Goal: Task Accomplishment & Management: Manage account settings

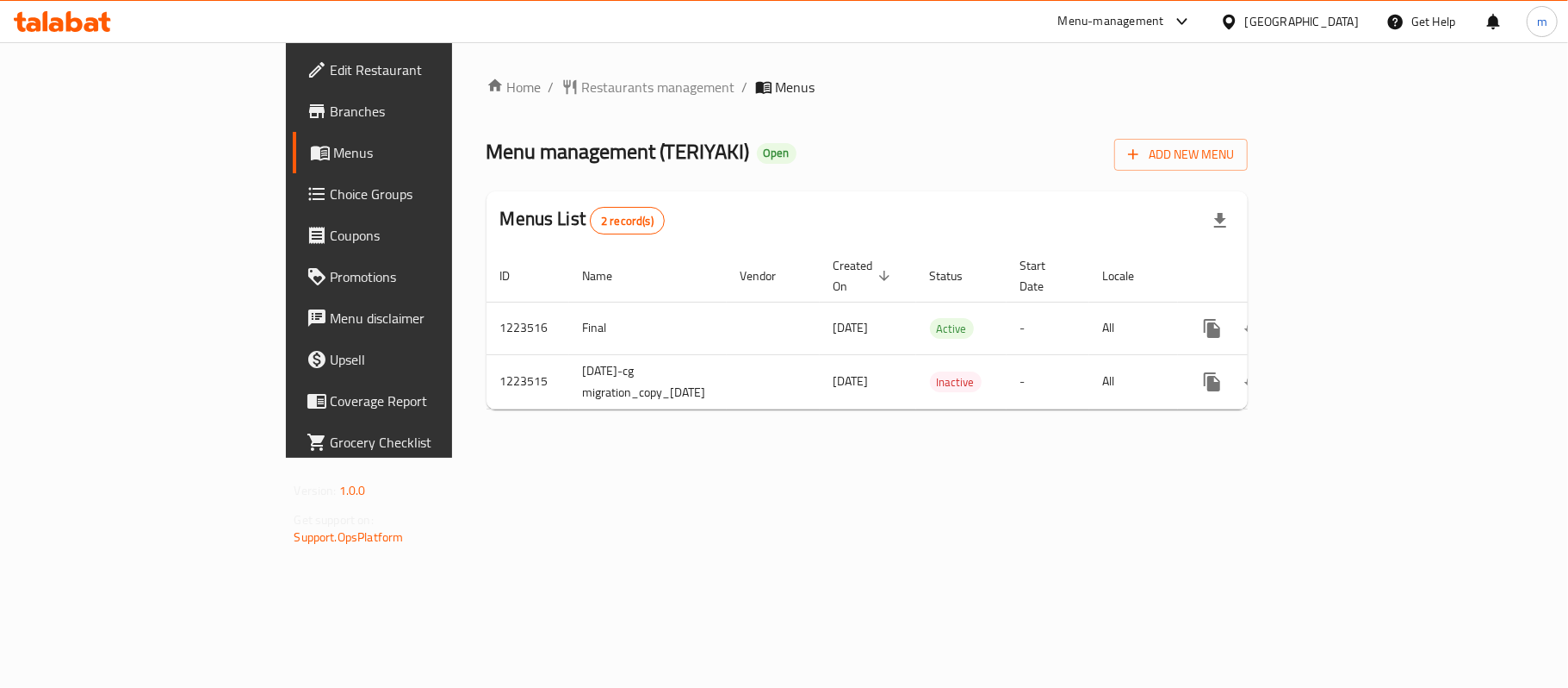
click at [331, 64] on span "Edit Restaurant" at bounding box center [433, 69] width 204 height 21
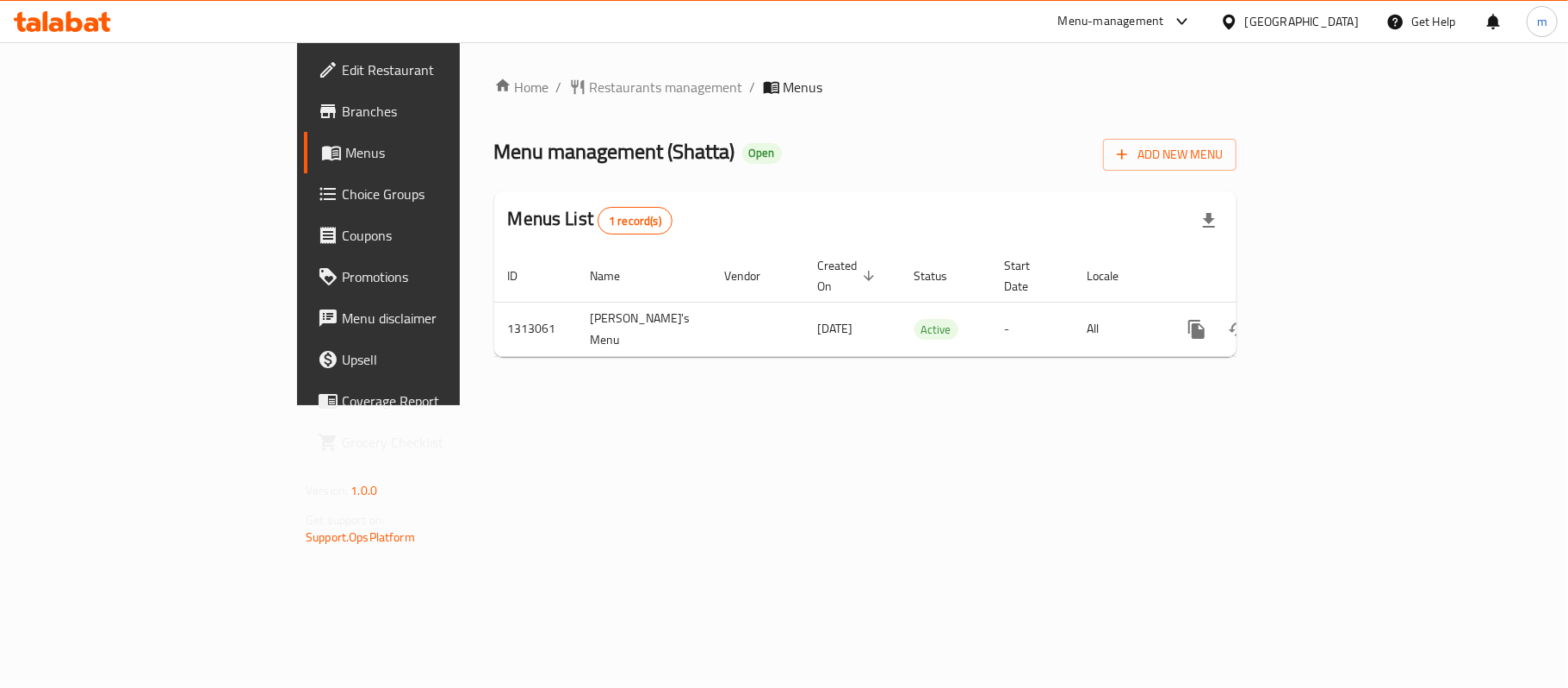
click at [1337, 12] on div "Qatar" at bounding box center [1302, 21] width 114 height 19
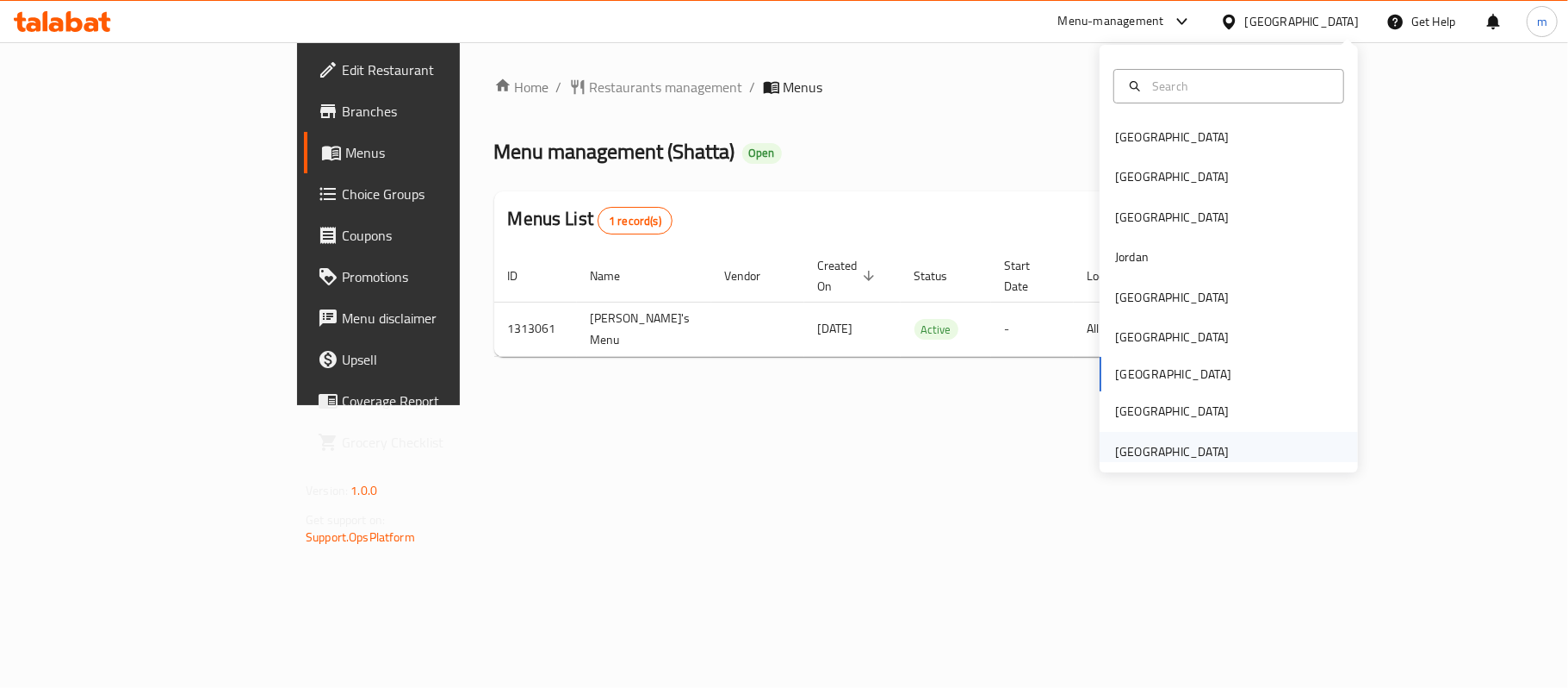
click at [1153, 443] on div "[GEOGRAPHIC_DATA]" at bounding box center [1171, 451] width 114 height 19
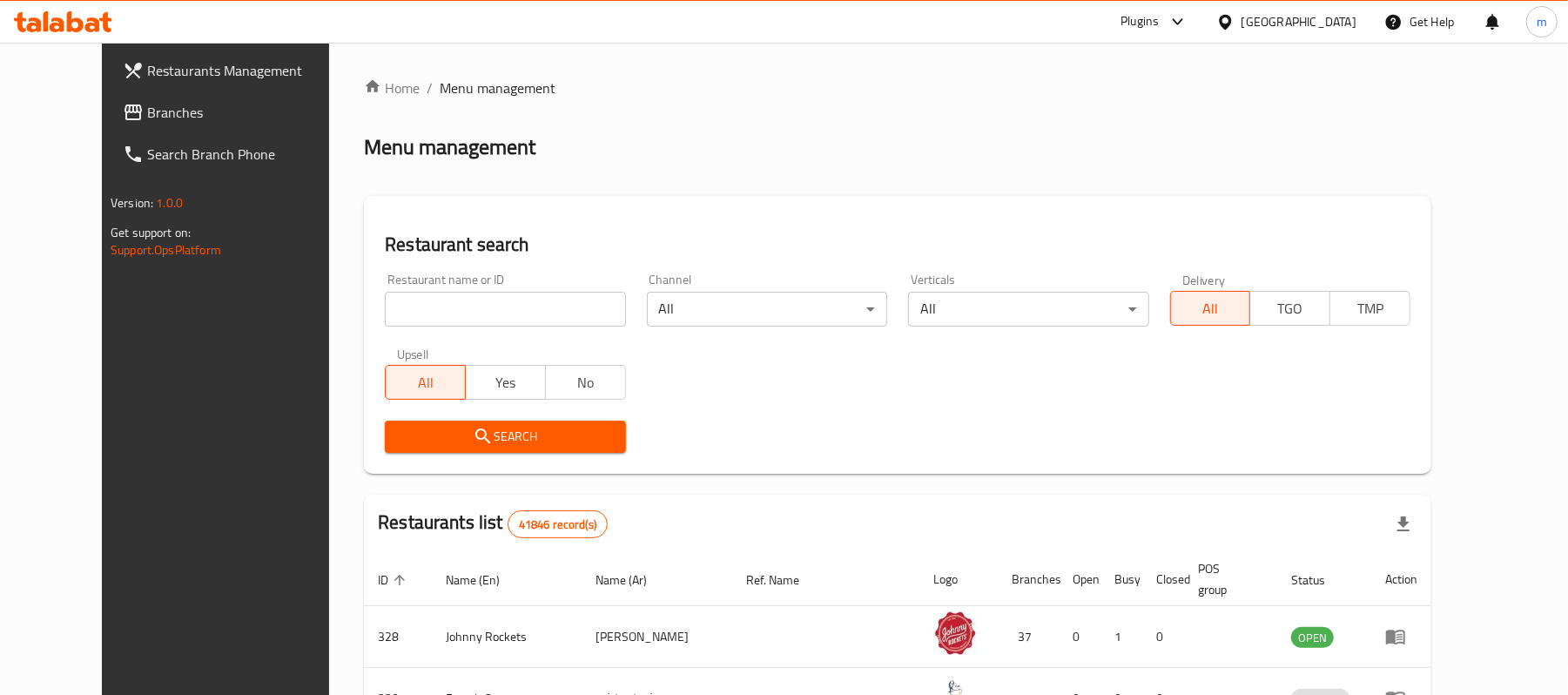
click at [147, 117] on span "Branches" at bounding box center [248, 112] width 203 height 21
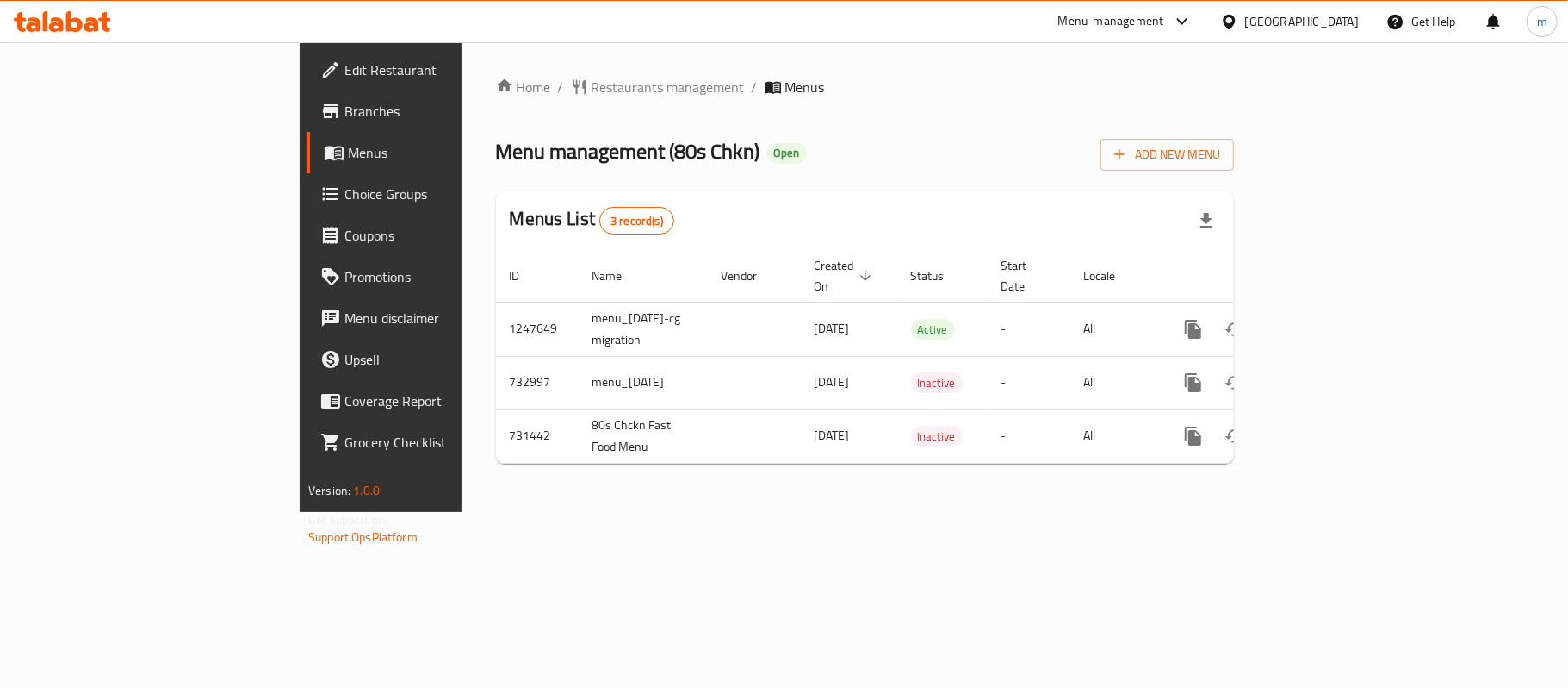
click at [1313, 25] on div "[GEOGRAPHIC_DATA]" at bounding box center [1302, 21] width 114 height 19
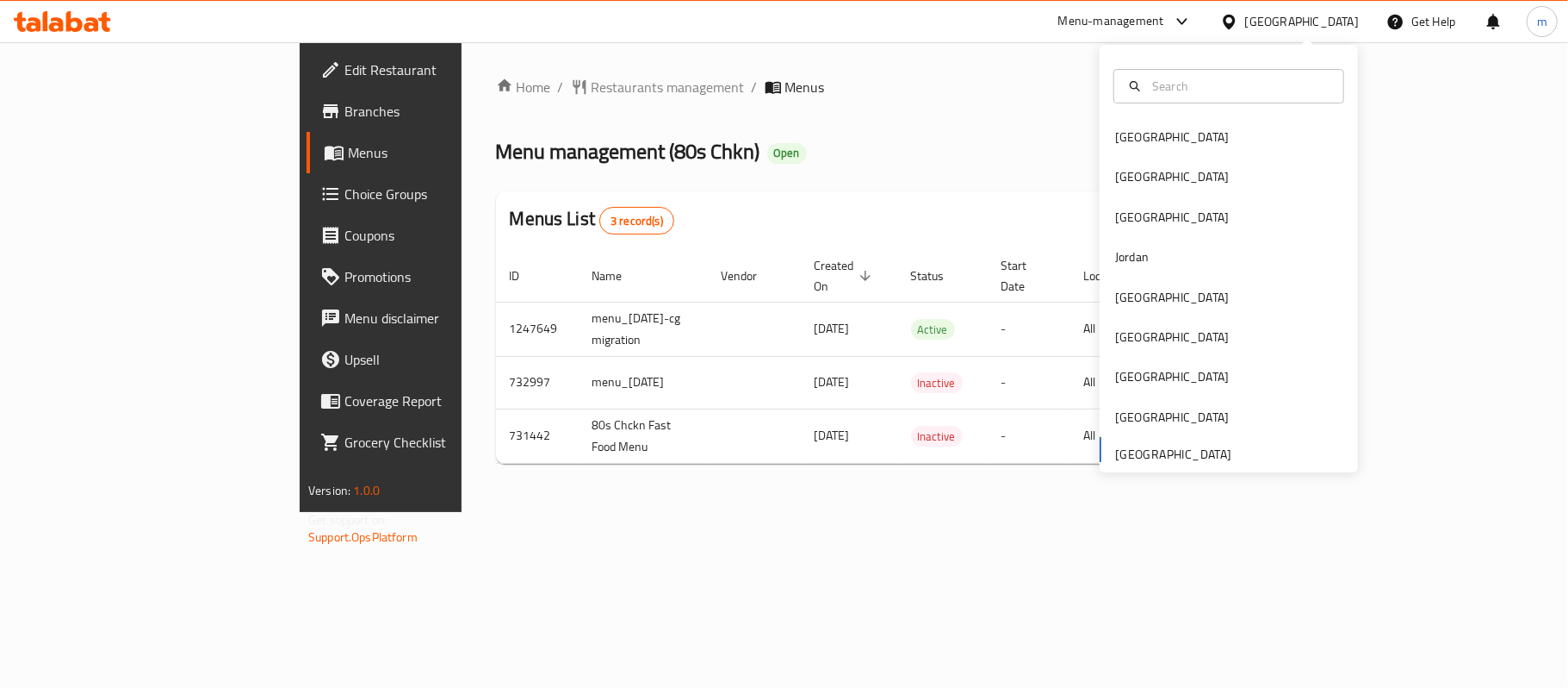
click at [1138, 453] on div "Bahrain Egypt Iraq Jordan Kuwait Oman Qatar Saudi Arabia United Arab Emirates" at bounding box center [1228, 294] width 259 height 354
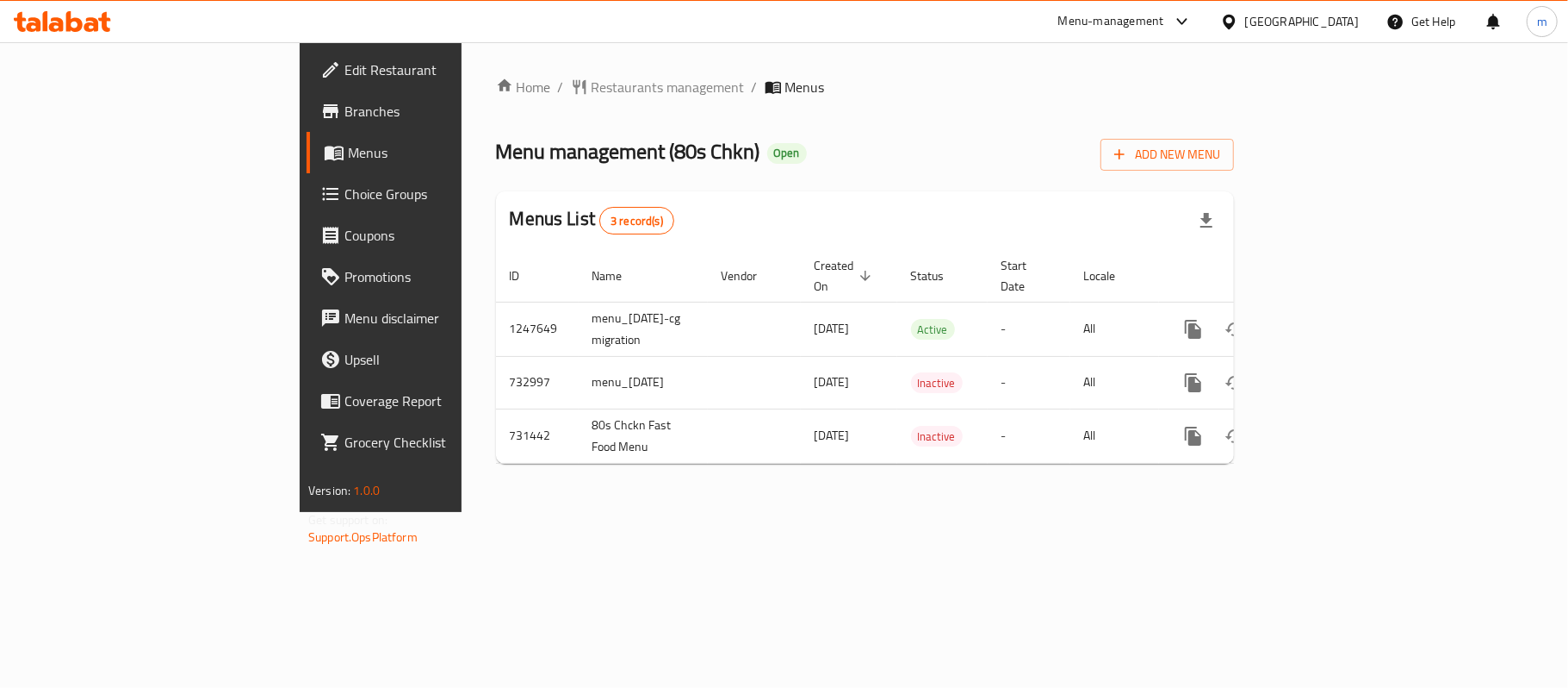
click at [59, 28] on icon at bounding box center [56, 24] width 14 height 14
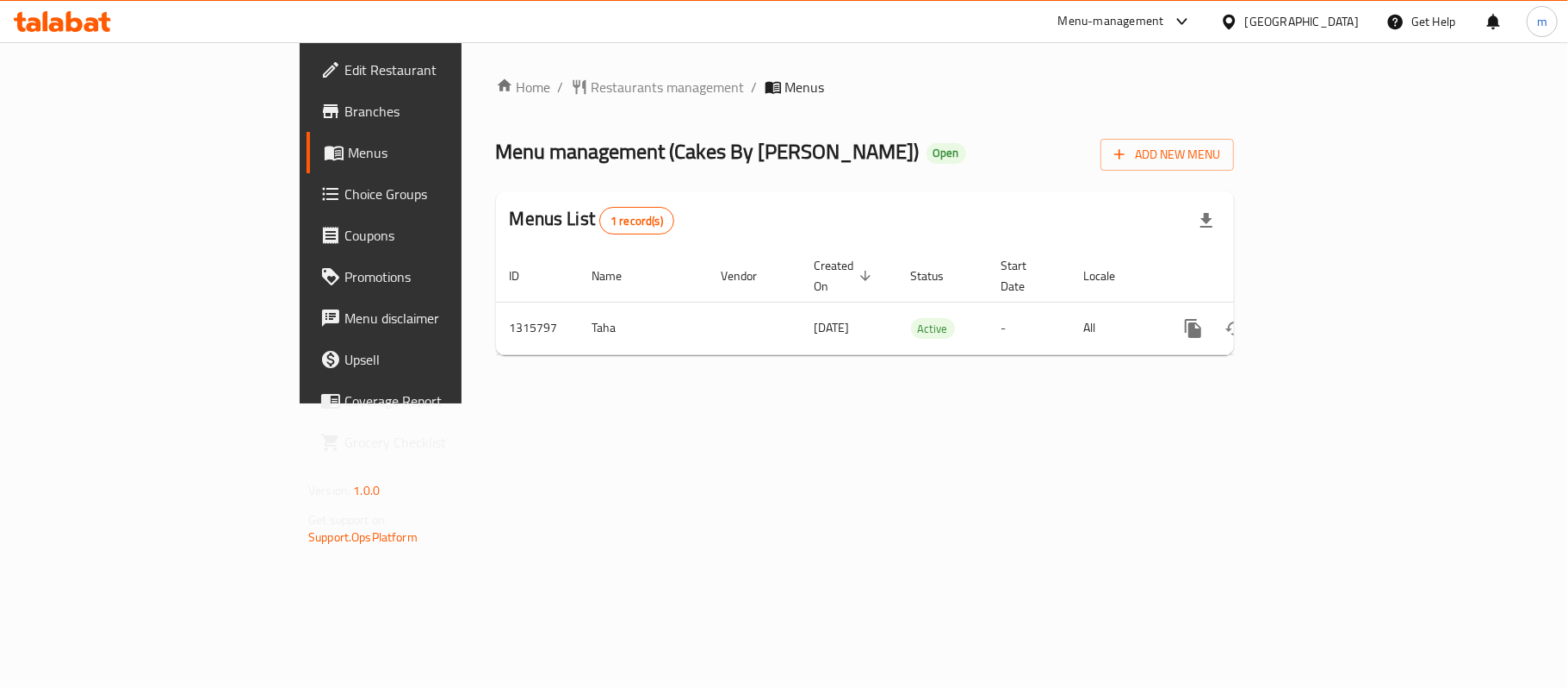
click at [344, 77] on span "Edit Restaurant" at bounding box center [446, 69] width 204 height 21
click at [344, 184] on span "Choice Groups" at bounding box center [446, 194] width 204 height 21
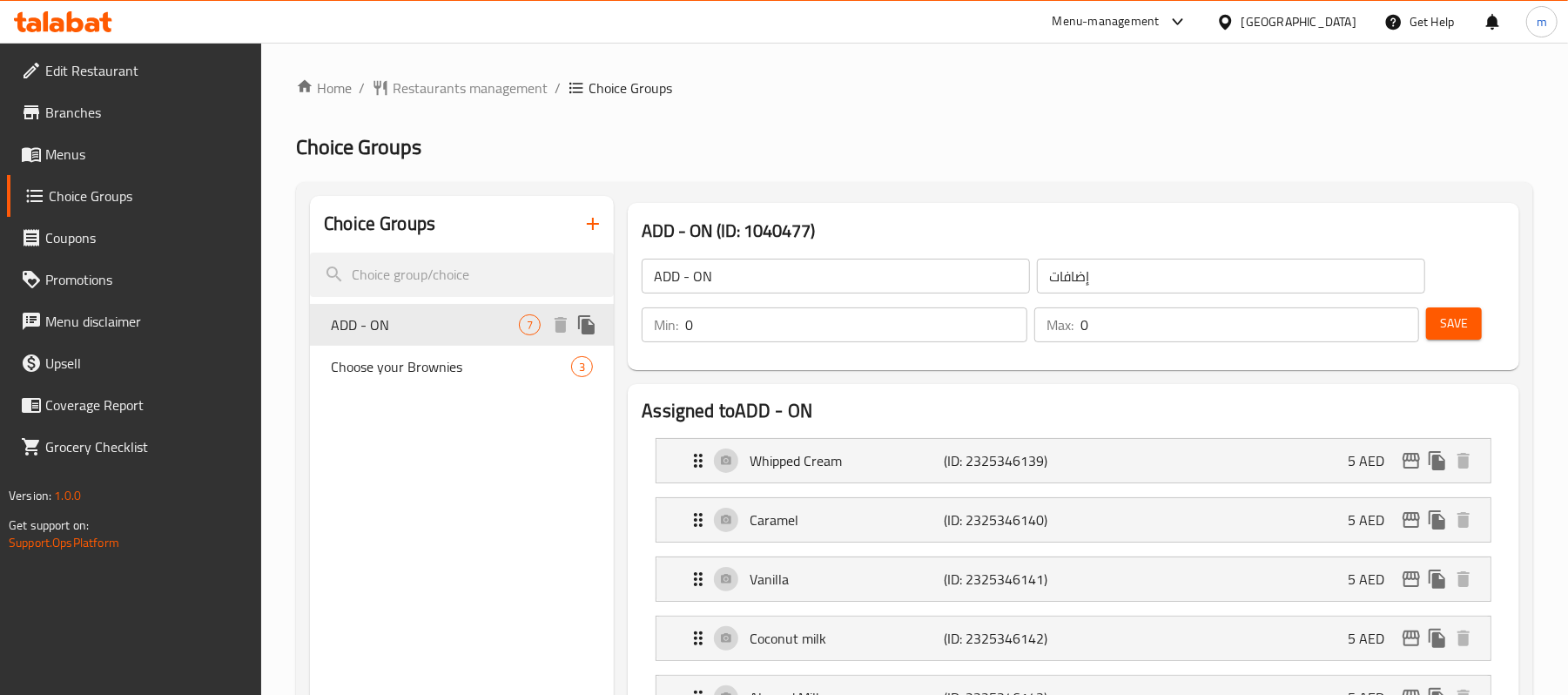
click at [413, 321] on span "ADD - ON" at bounding box center [425, 324] width 188 height 21
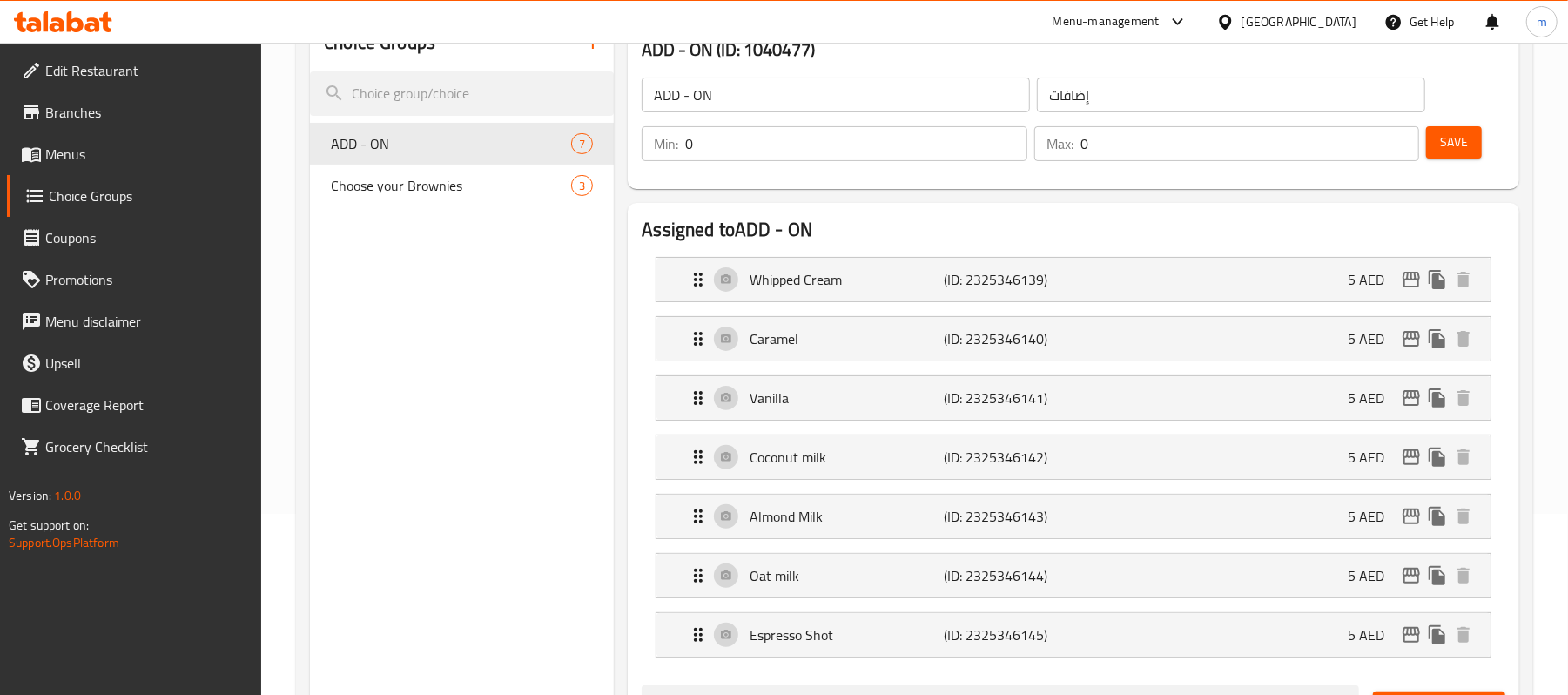
scroll to position [88, 0]
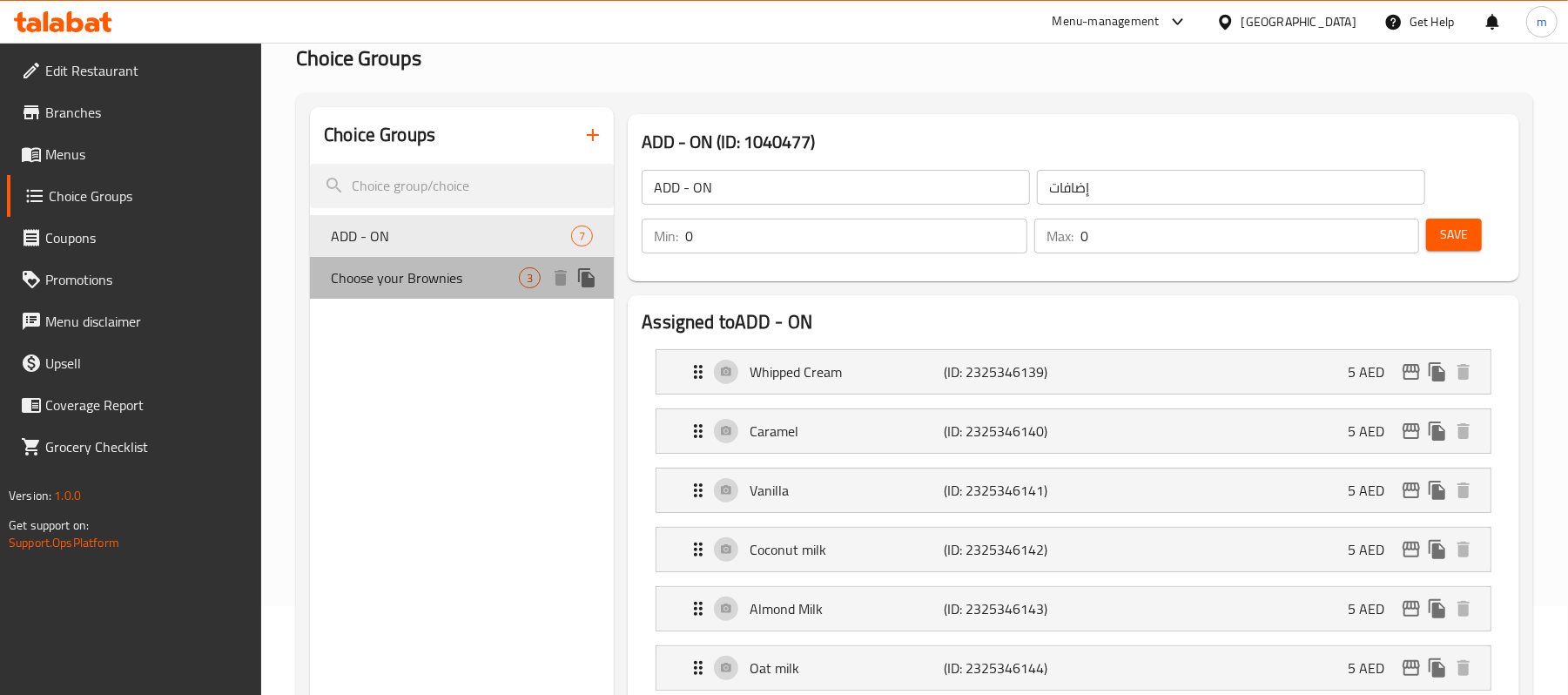
click at [453, 280] on span "Choose your Brownies" at bounding box center [425, 277] width 188 height 21
type input "Choose your Brownies"
type input "اختر براونيز الخاصة بك"
type input "3"
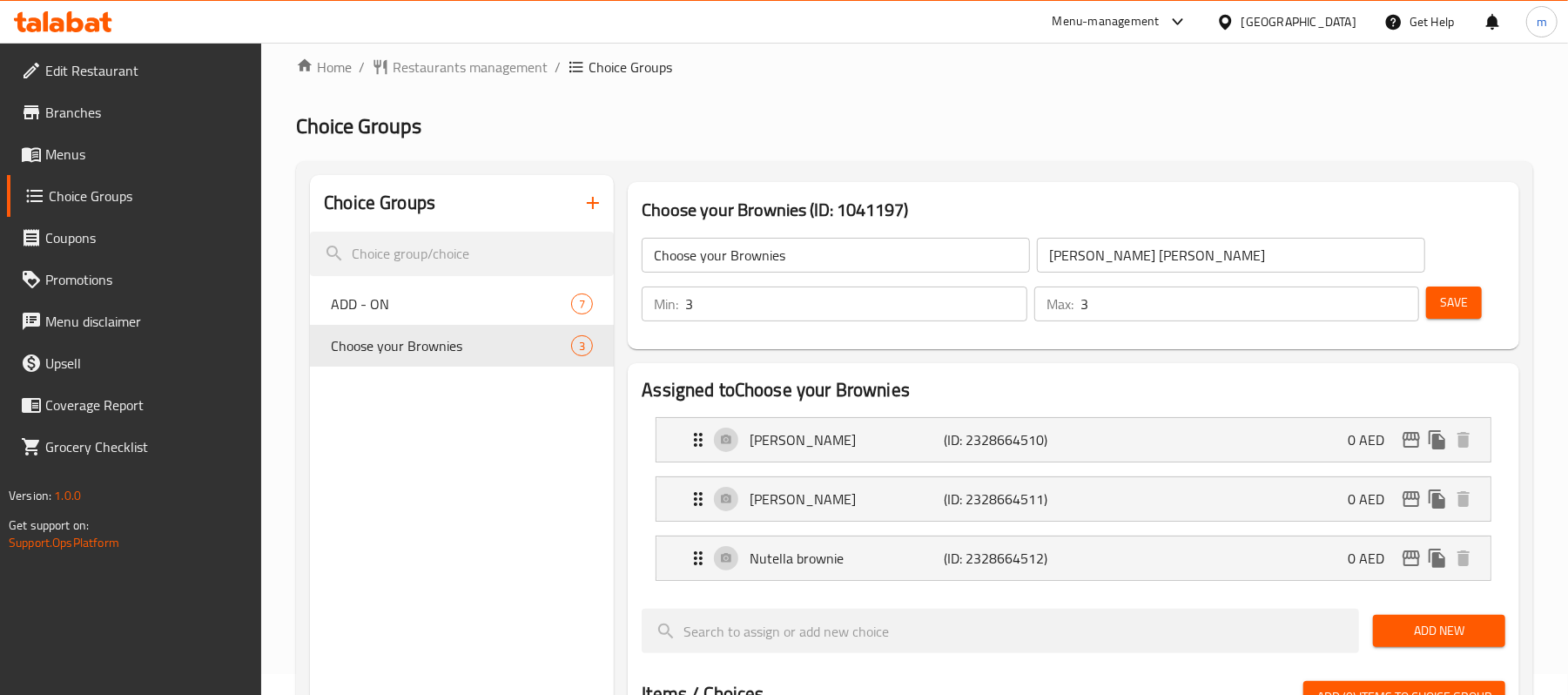
scroll to position [0, 0]
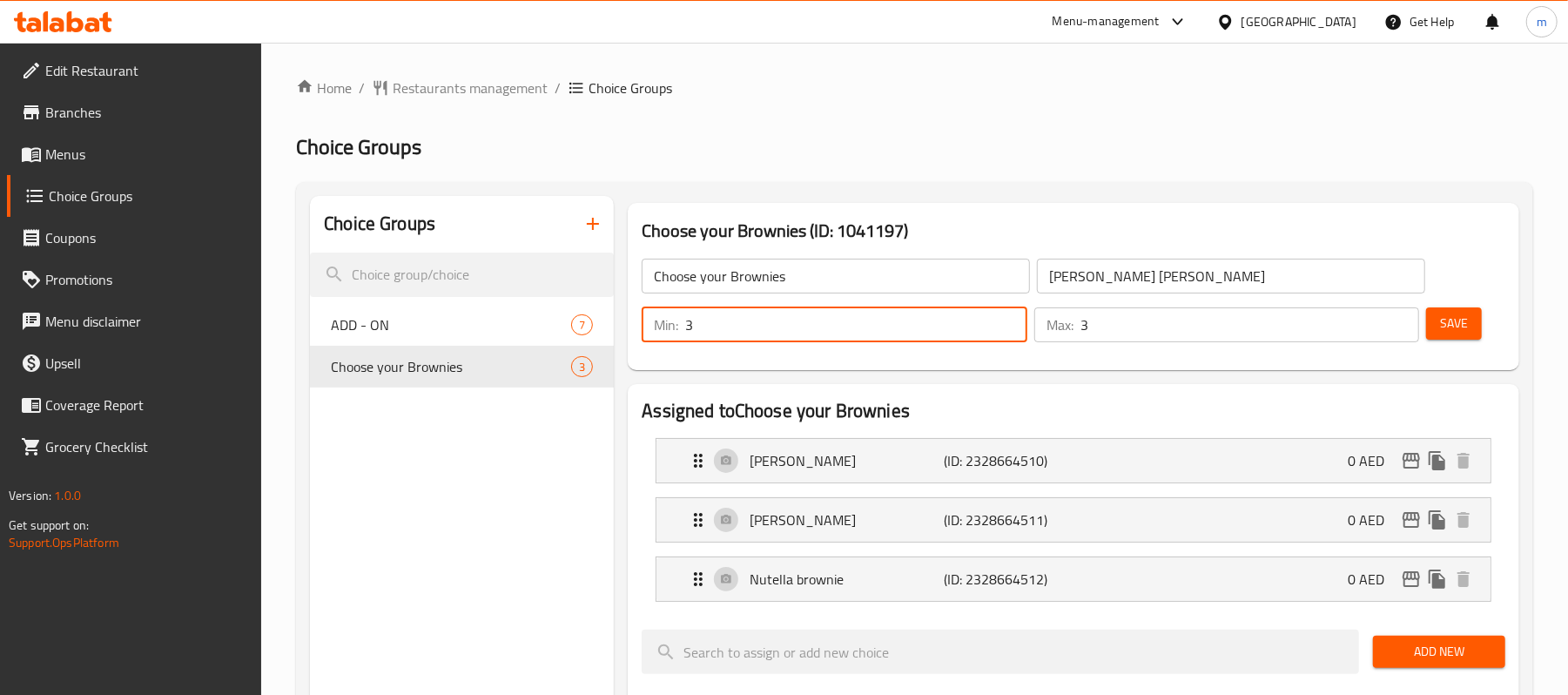
click at [999, 323] on input "3" at bounding box center [856, 324] width 342 height 35
click at [49, 22] on icon at bounding box center [63, 21] width 98 height 21
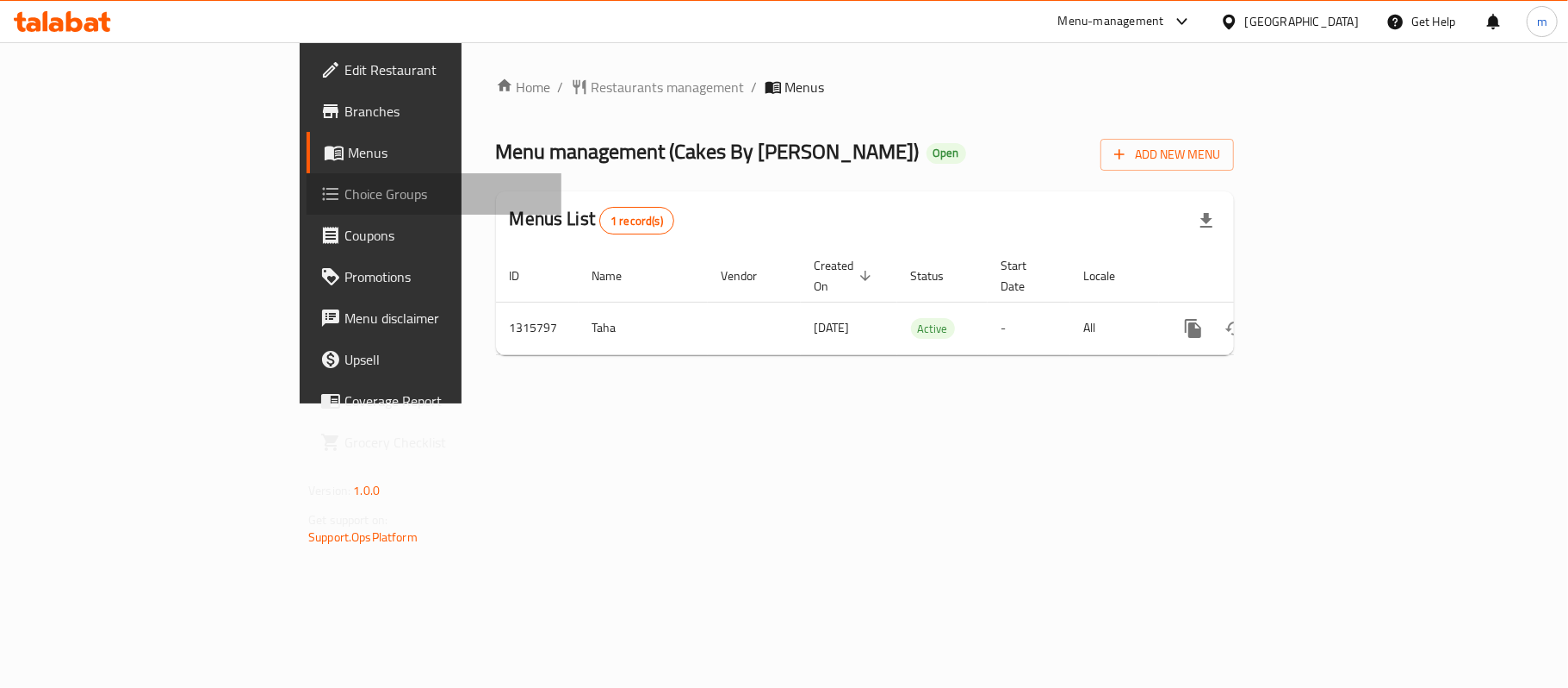
click at [344, 195] on span "Choice Groups" at bounding box center [446, 194] width 204 height 21
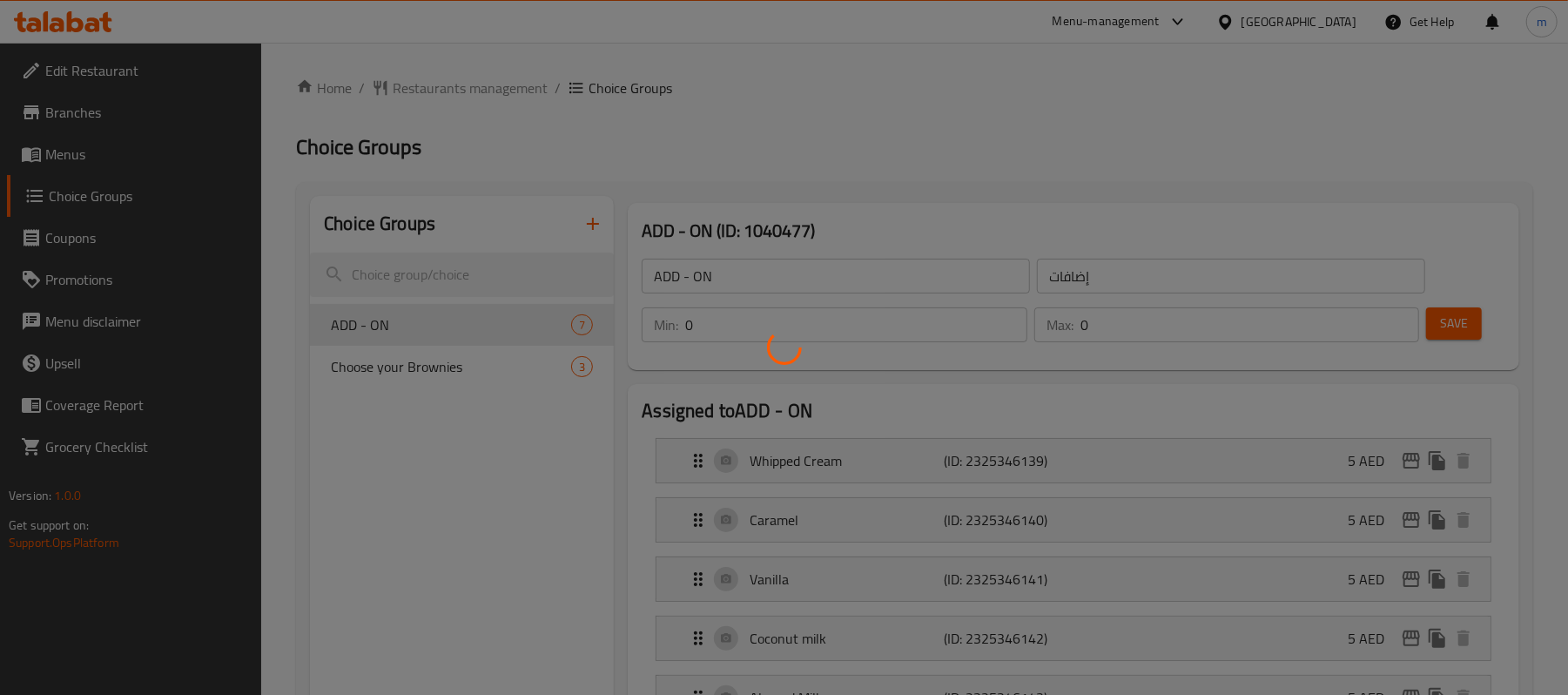
scroll to position [116, 0]
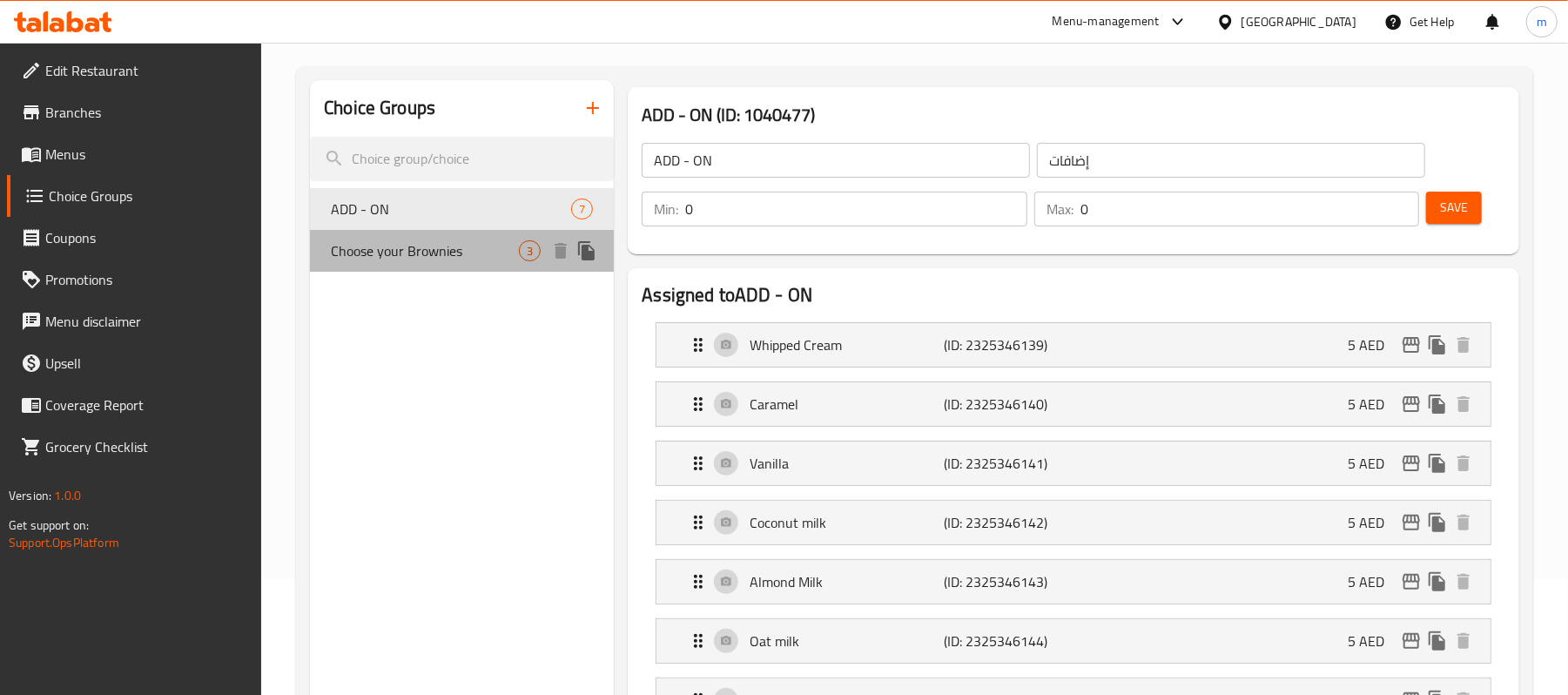
click at [429, 256] on span "Choose your Brownies" at bounding box center [425, 250] width 188 height 21
type input "Choose your Brownies"
type input "اختر براونيز الخاصة بك"
type input "3"
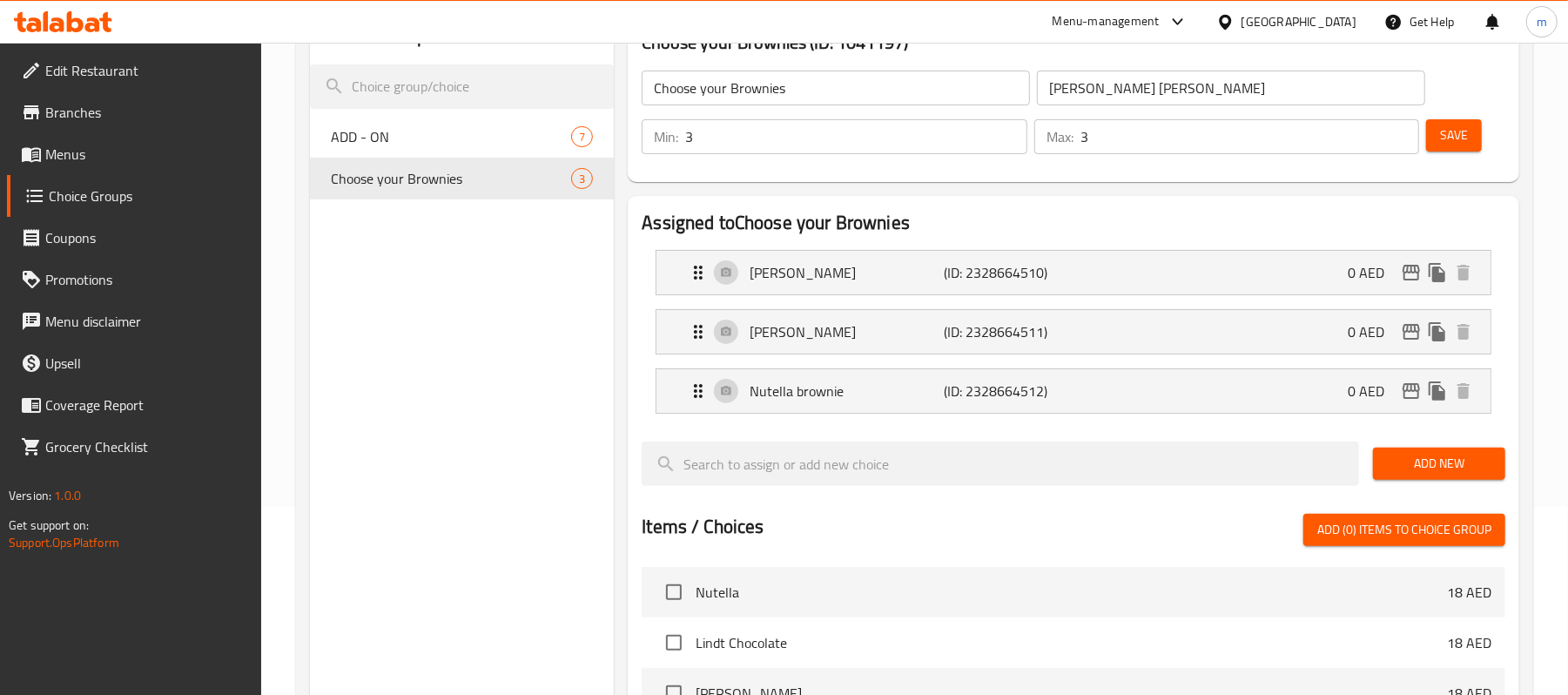
scroll to position [0, 0]
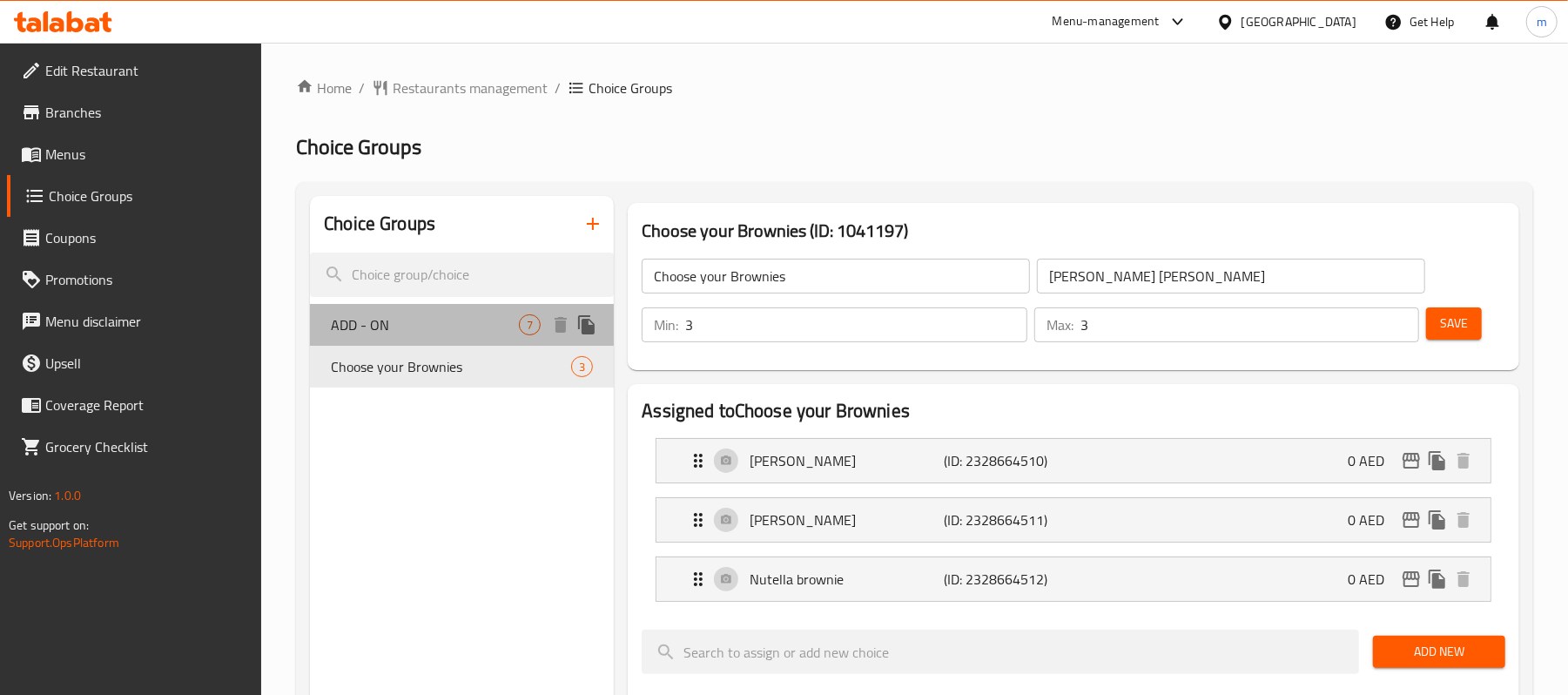
click at [371, 329] on span "ADD - ON" at bounding box center [425, 324] width 188 height 21
type input "ADD - ON"
type input "إضافات"
type input "0"
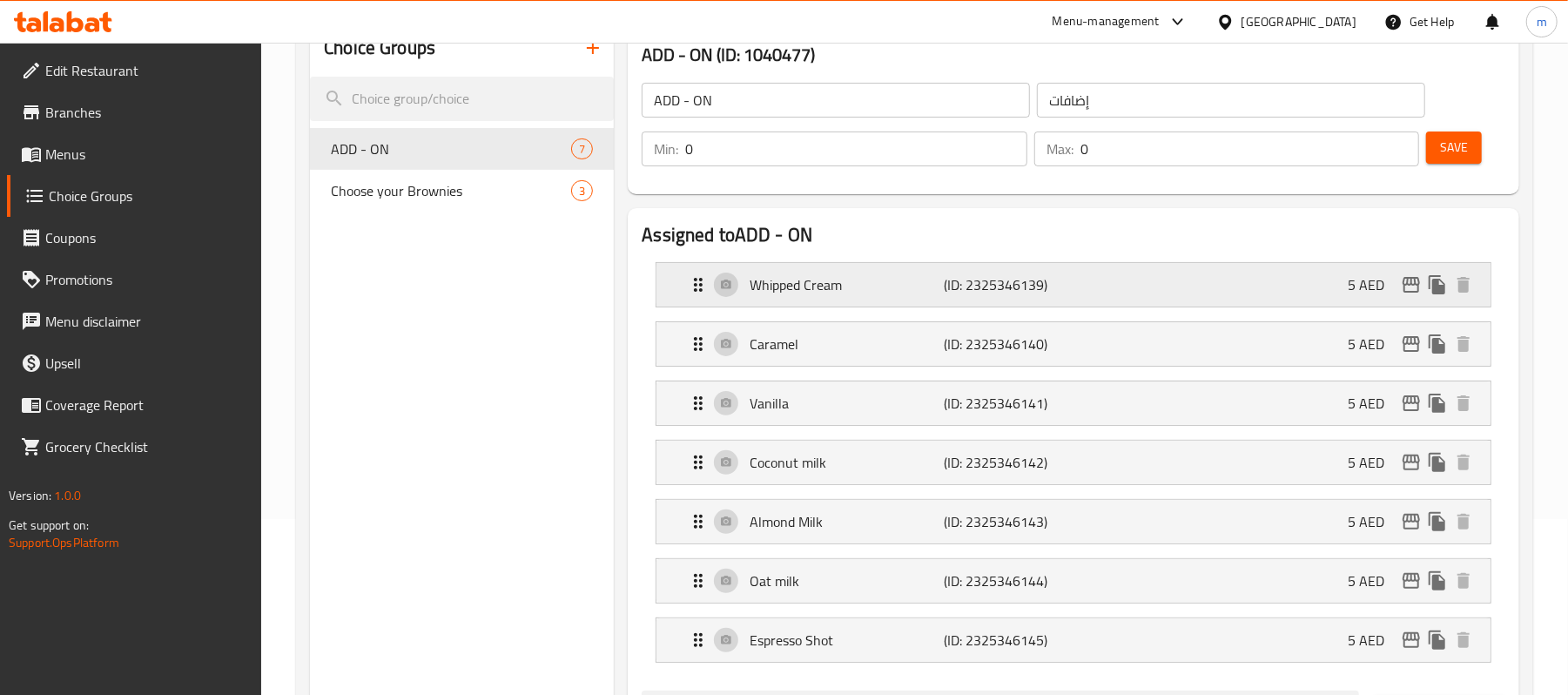
scroll to position [231, 0]
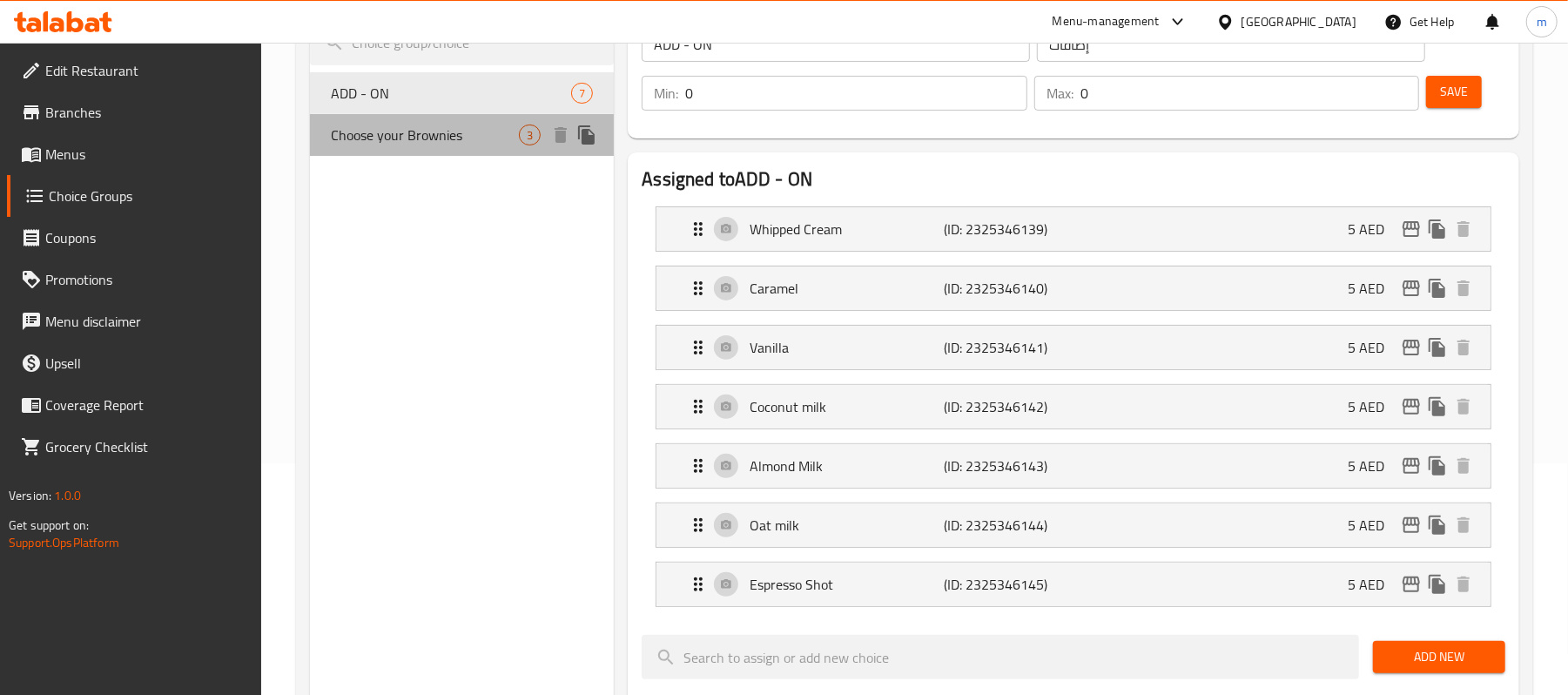
click at [439, 145] on span "Choose your Brownies" at bounding box center [425, 135] width 188 height 21
type input "Choose your Brownies"
type input "اختر براونيز الخاصة بك"
type input "3"
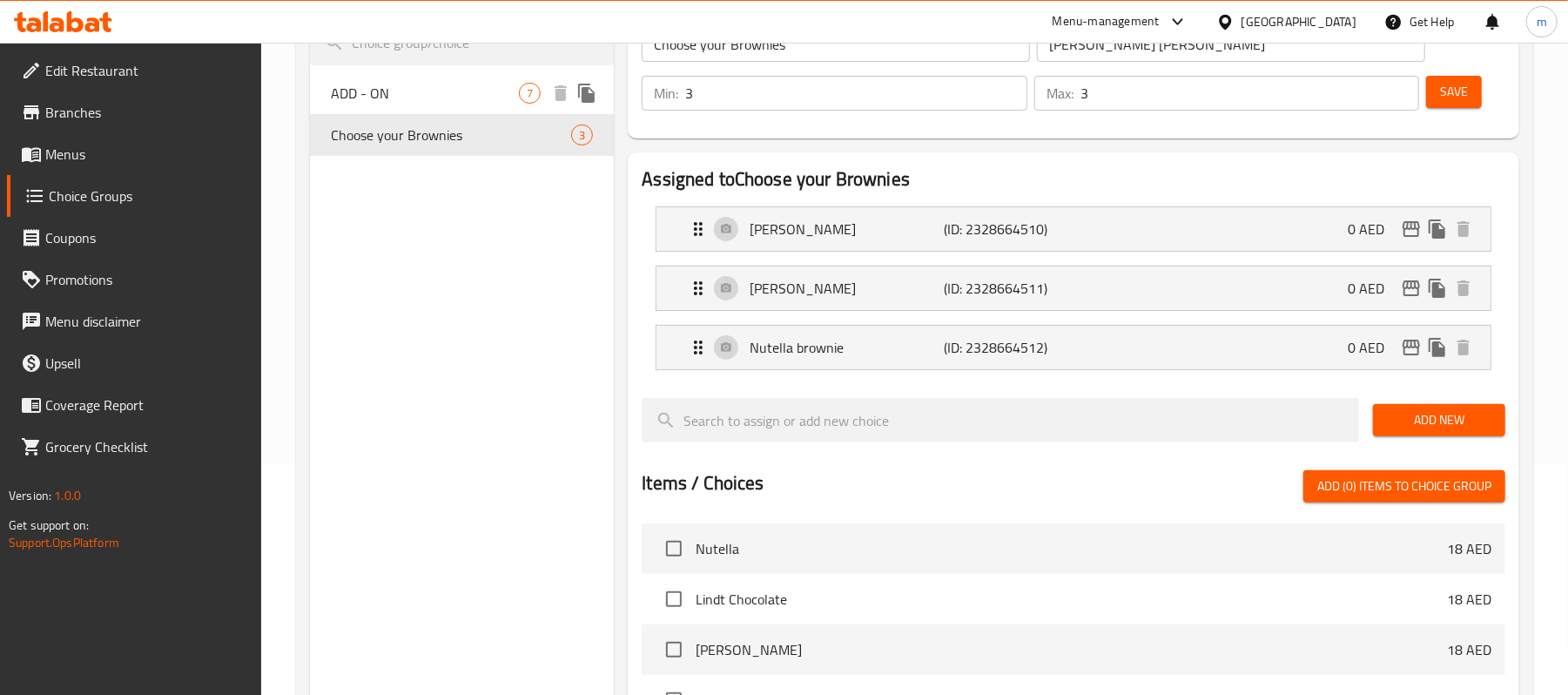
click at [397, 98] on span "ADD - ON" at bounding box center [425, 93] width 188 height 21
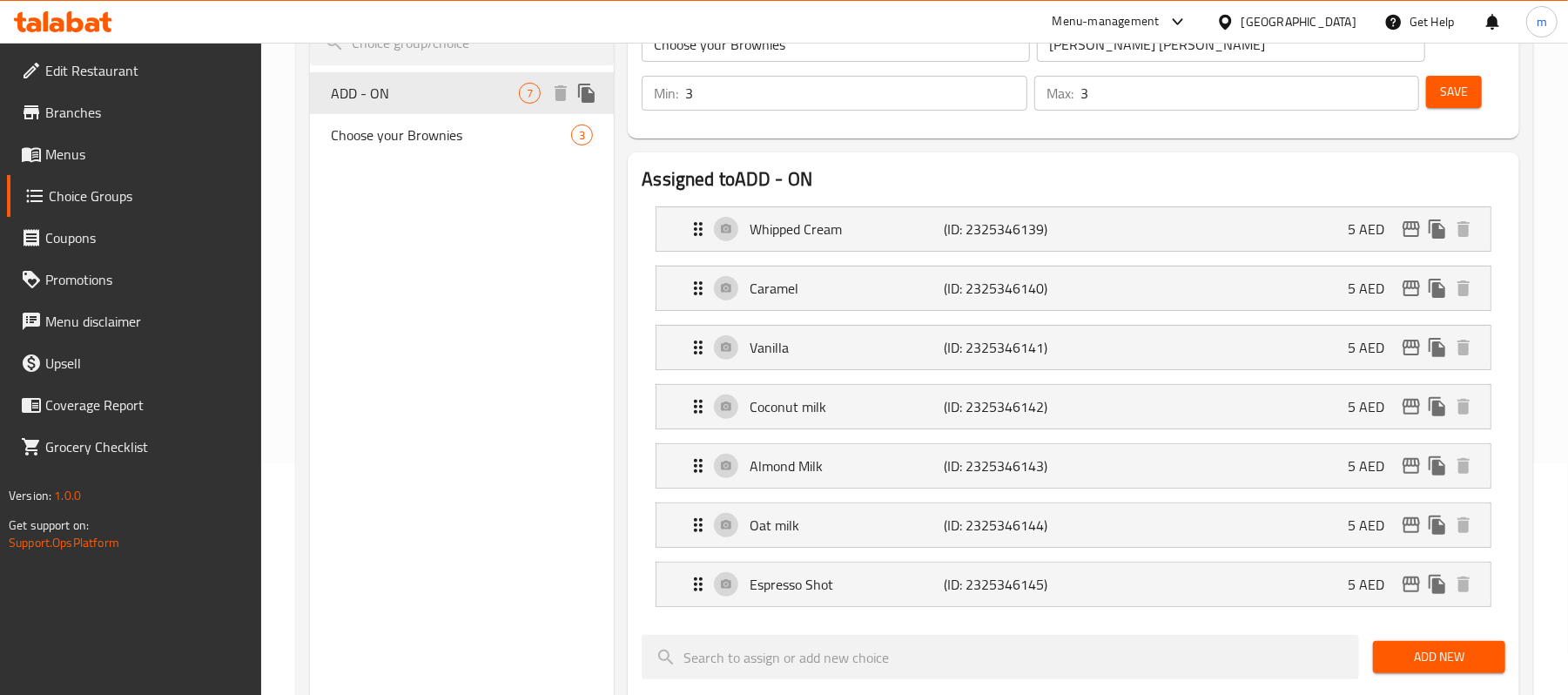
type input "ADD - ON"
type input "إضافات"
type input "0"
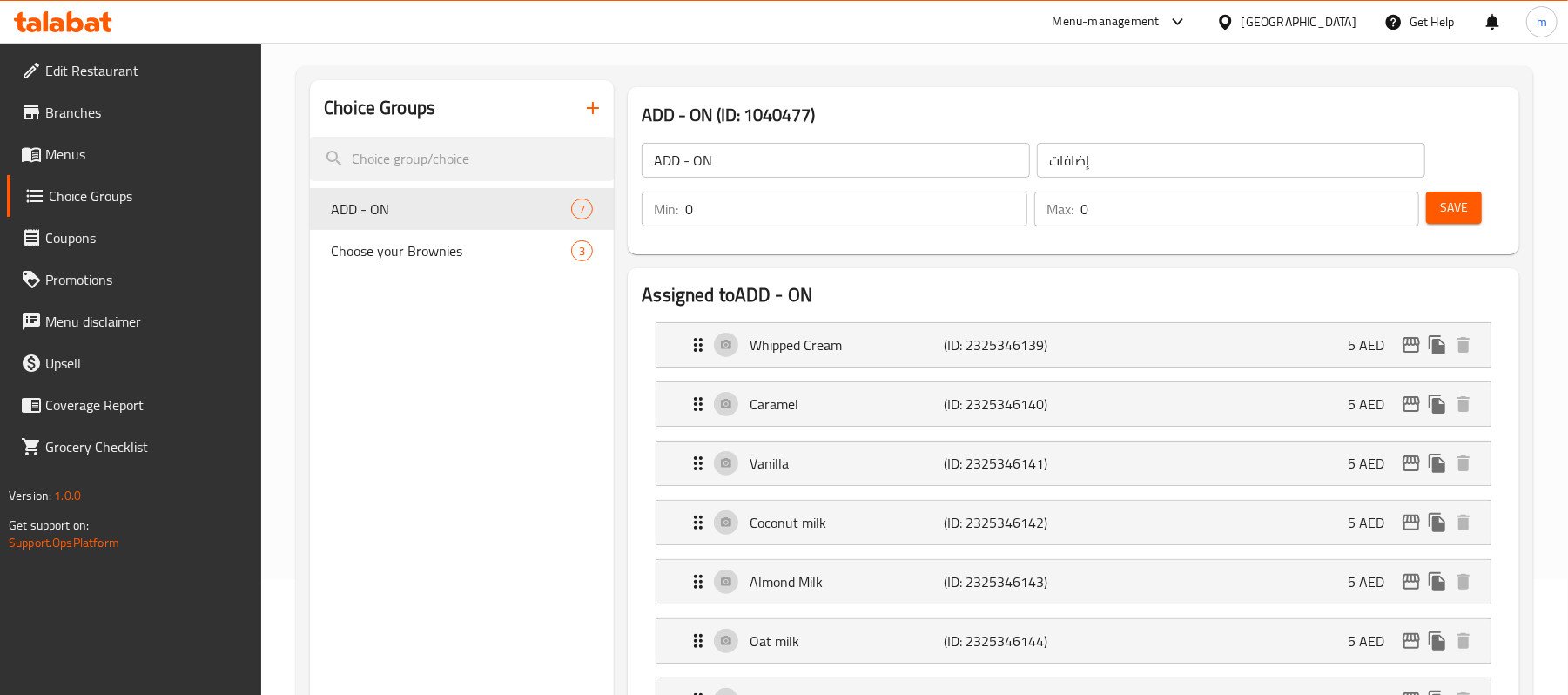
click at [94, 21] on icon at bounding box center [93, 25] width 15 height 15
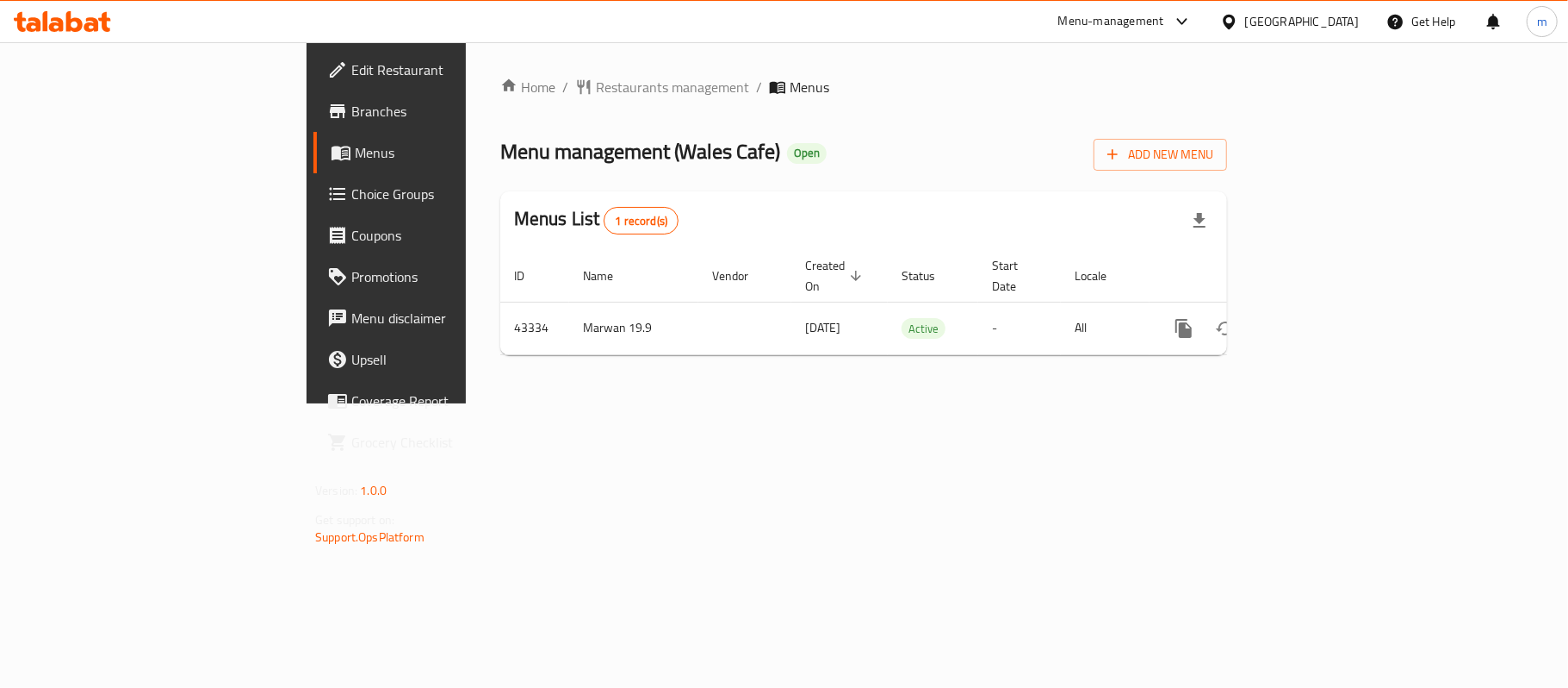
click at [351, 60] on span "Edit Restaurant" at bounding box center [453, 69] width 204 height 21
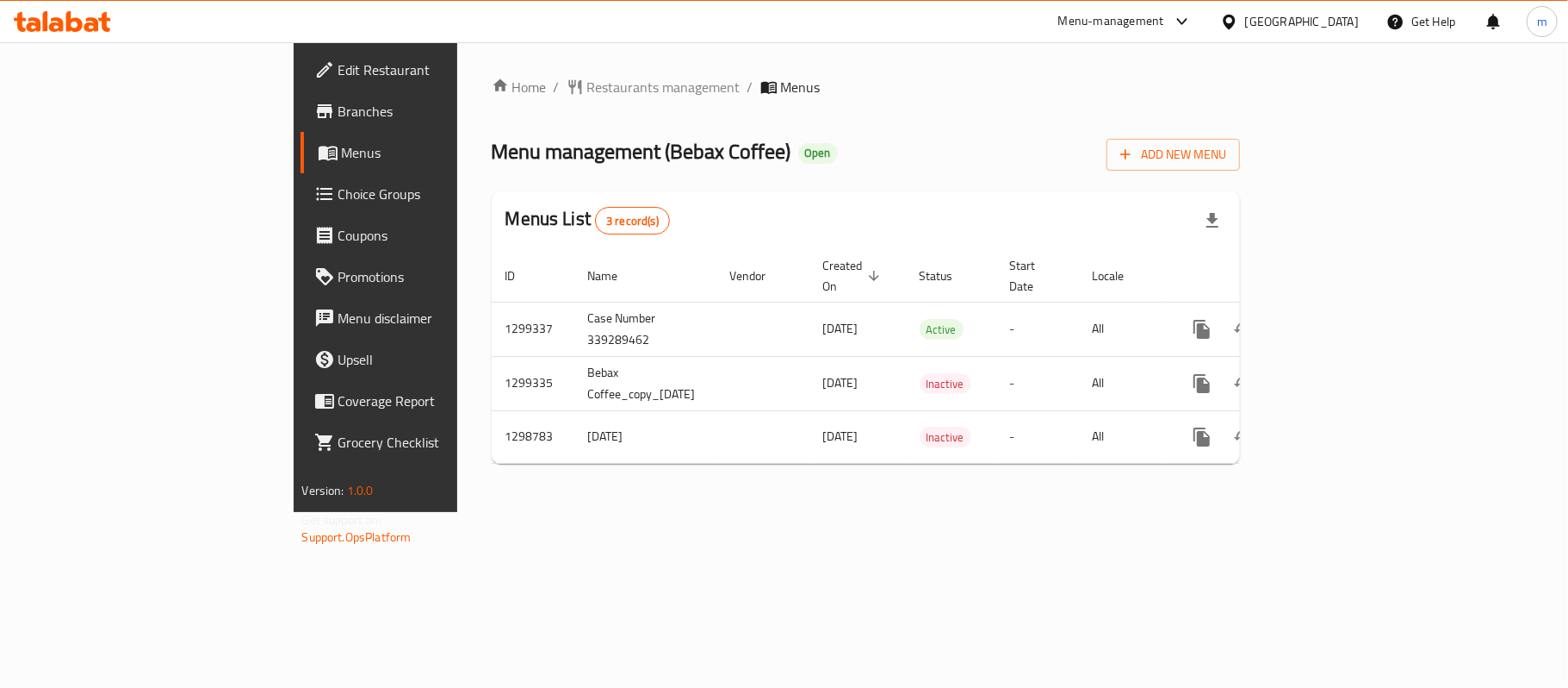
click at [91, 23] on icon at bounding box center [92, 24] width 14 height 14
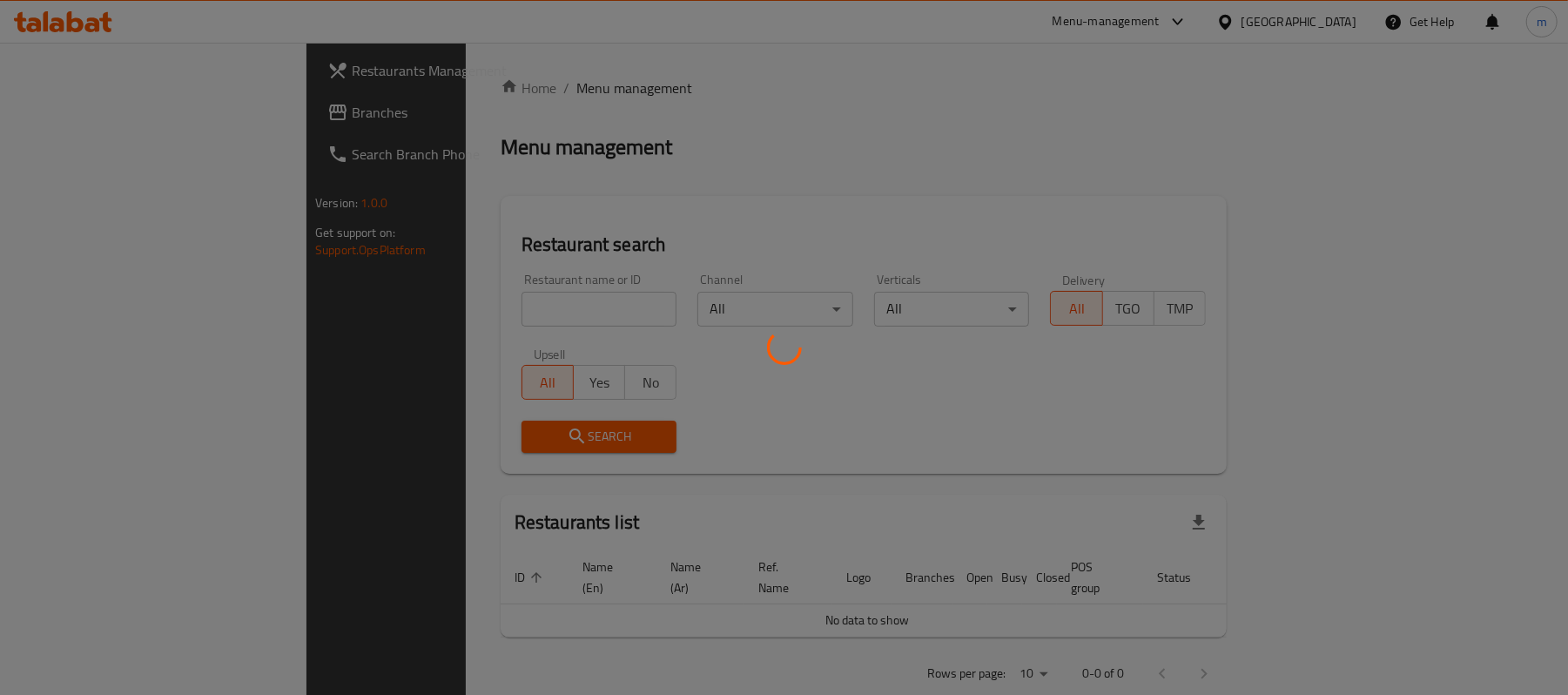
click at [99, 33] on div at bounding box center [784, 347] width 1568 height 695
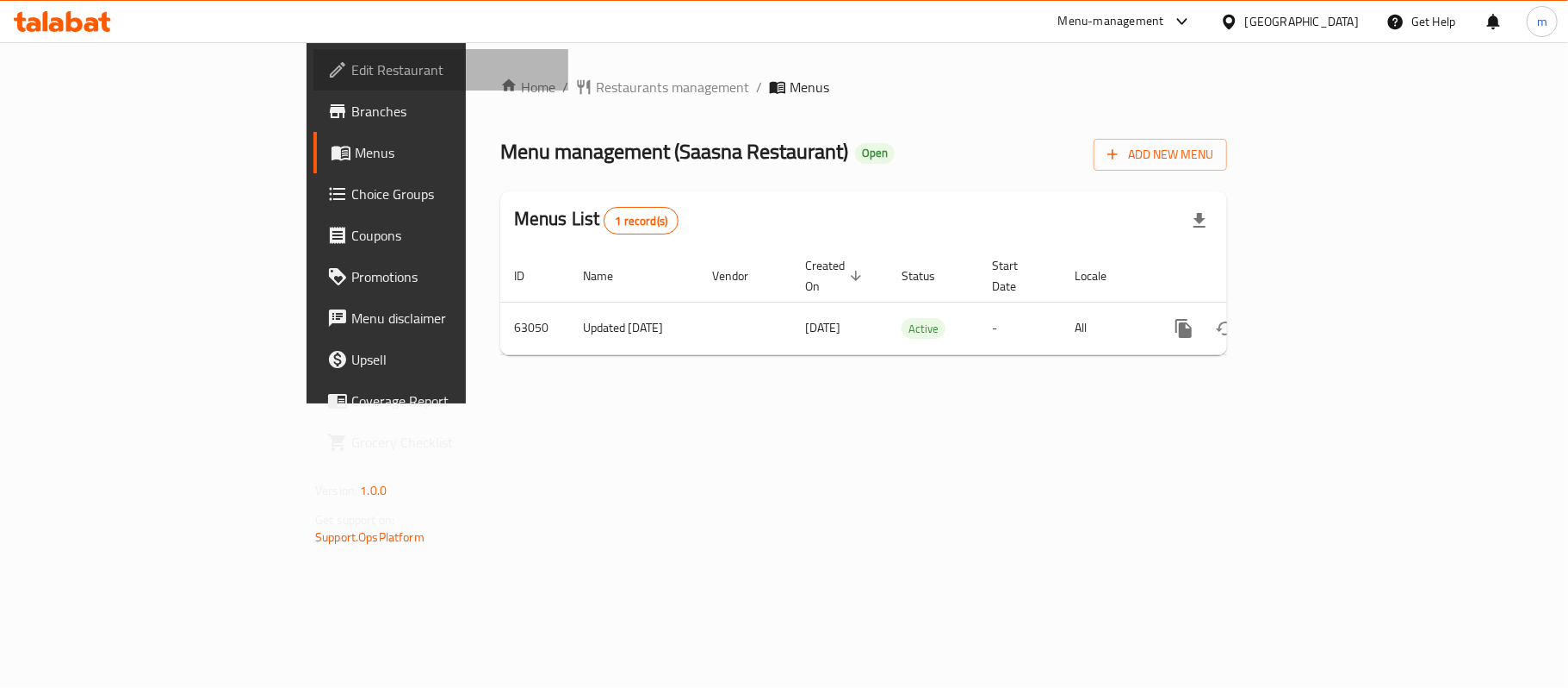
click at [351, 72] on span "Edit Restaurant" at bounding box center [453, 69] width 204 height 21
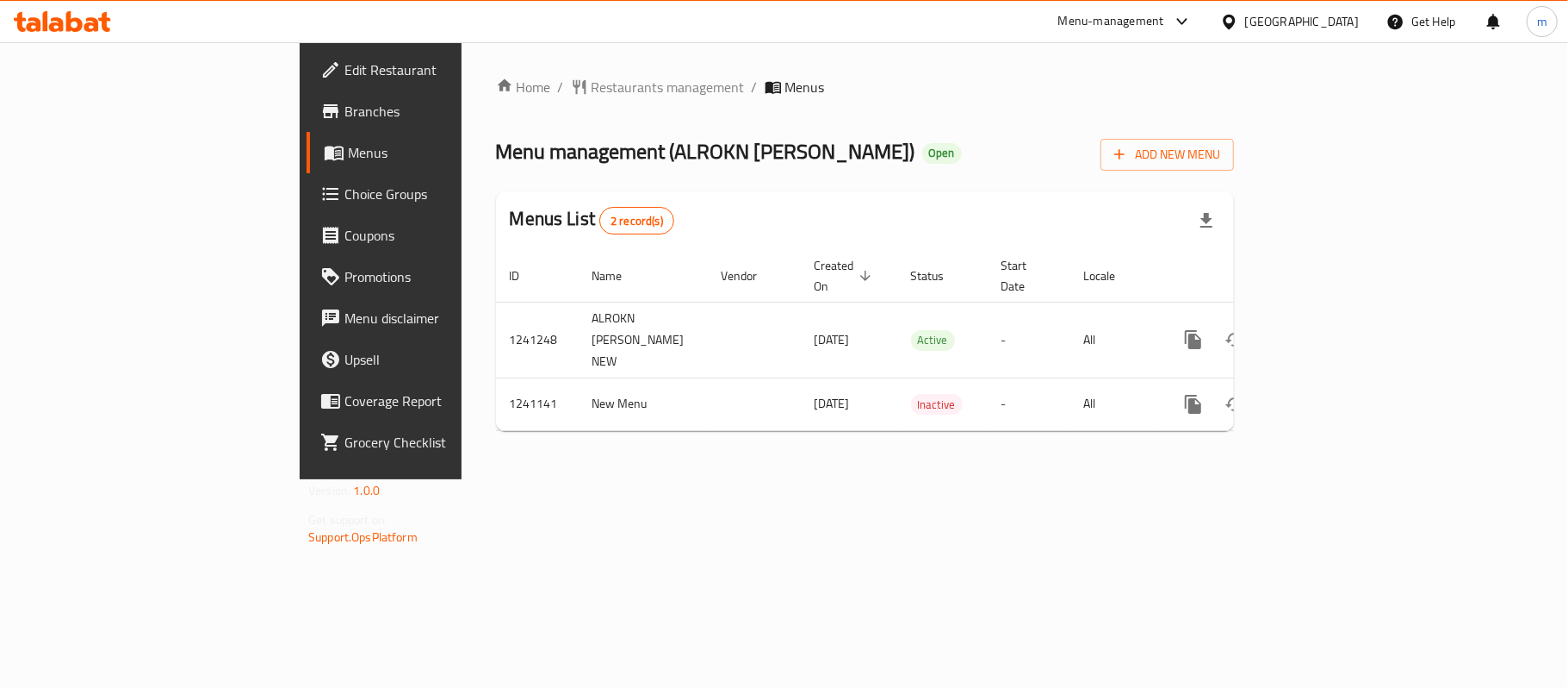
click at [101, 18] on icon at bounding box center [104, 22] width 12 height 20
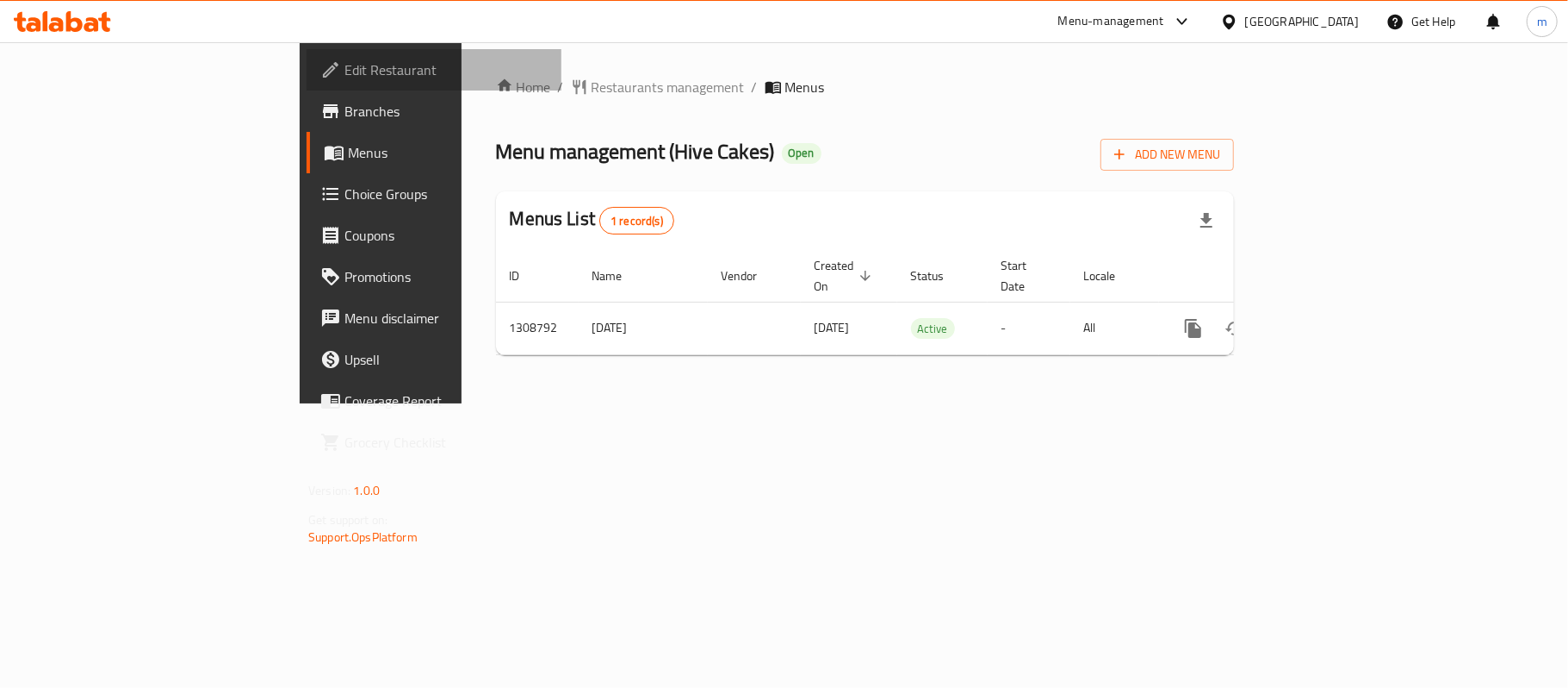
click at [344, 66] on span "Edit Restaurant" at bounding box center [446, 69] width 204 height 21
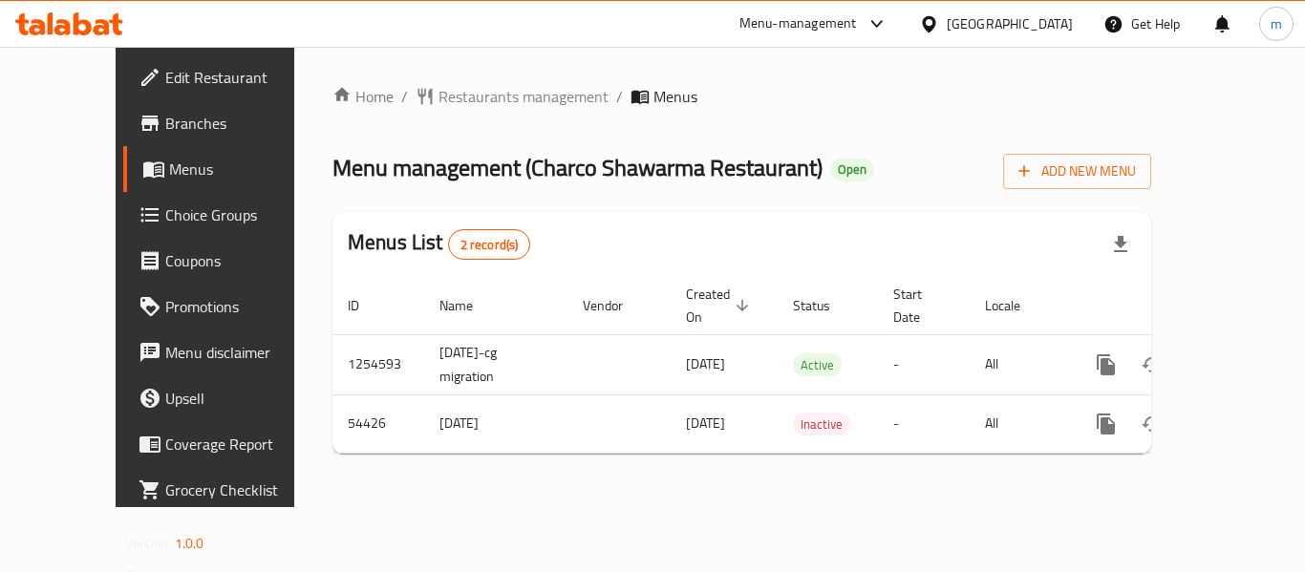
click at [165, 66] on span "Edit Restaurant" at bounding box center [241, 77] width 153 height 23
